Goal: Information Seeking & Learning: Learn about a topic

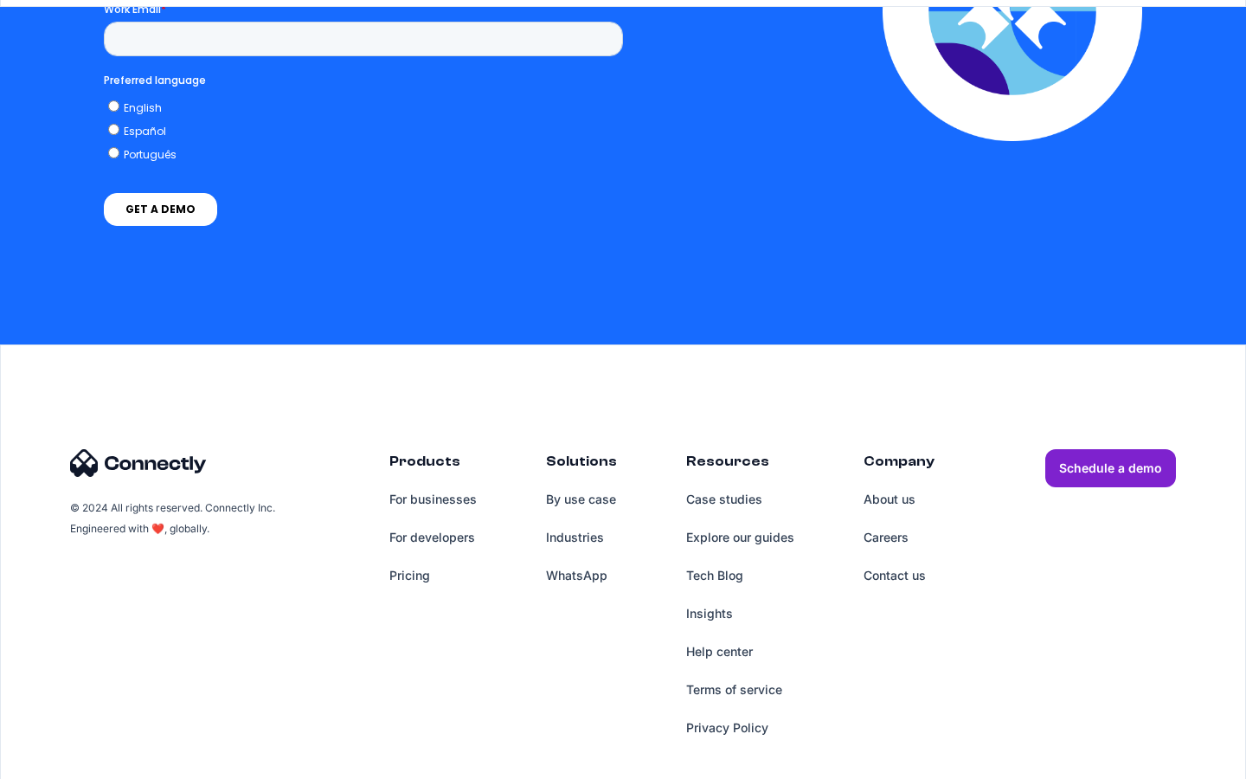
scroll to position [3519, 0]
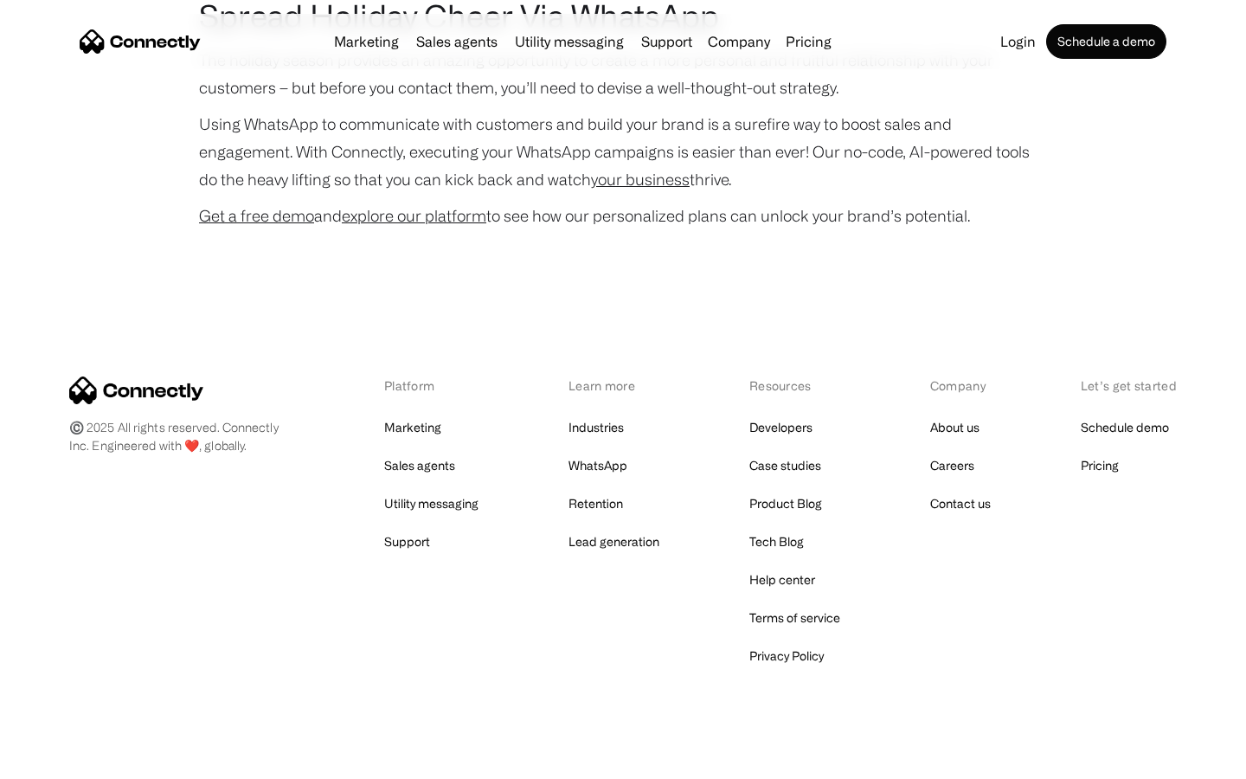
scroll to position [3555, 0]
